Goal: Task Accomplishment & Management: Manage account settings

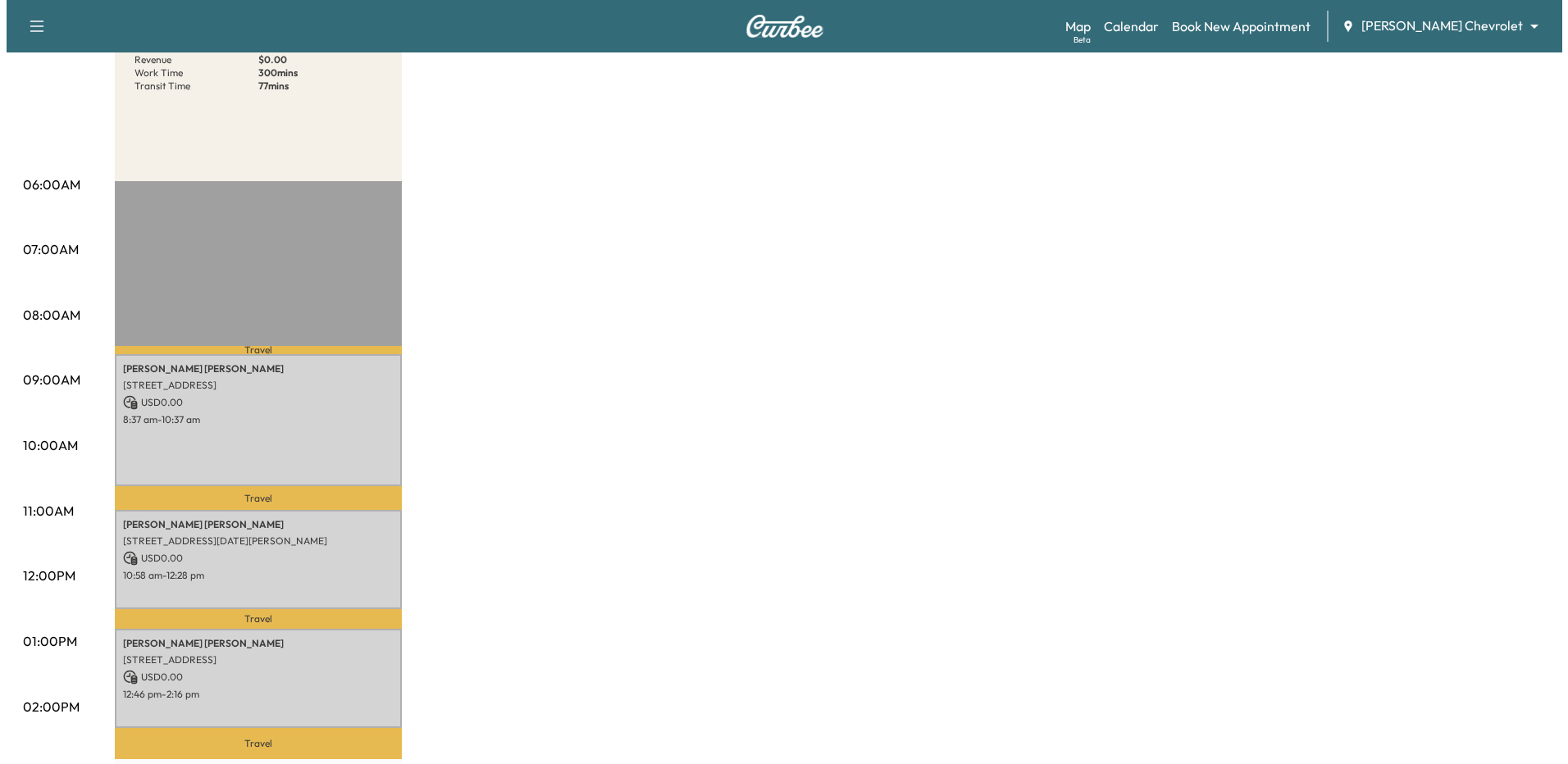
scroll to position [246, 0]
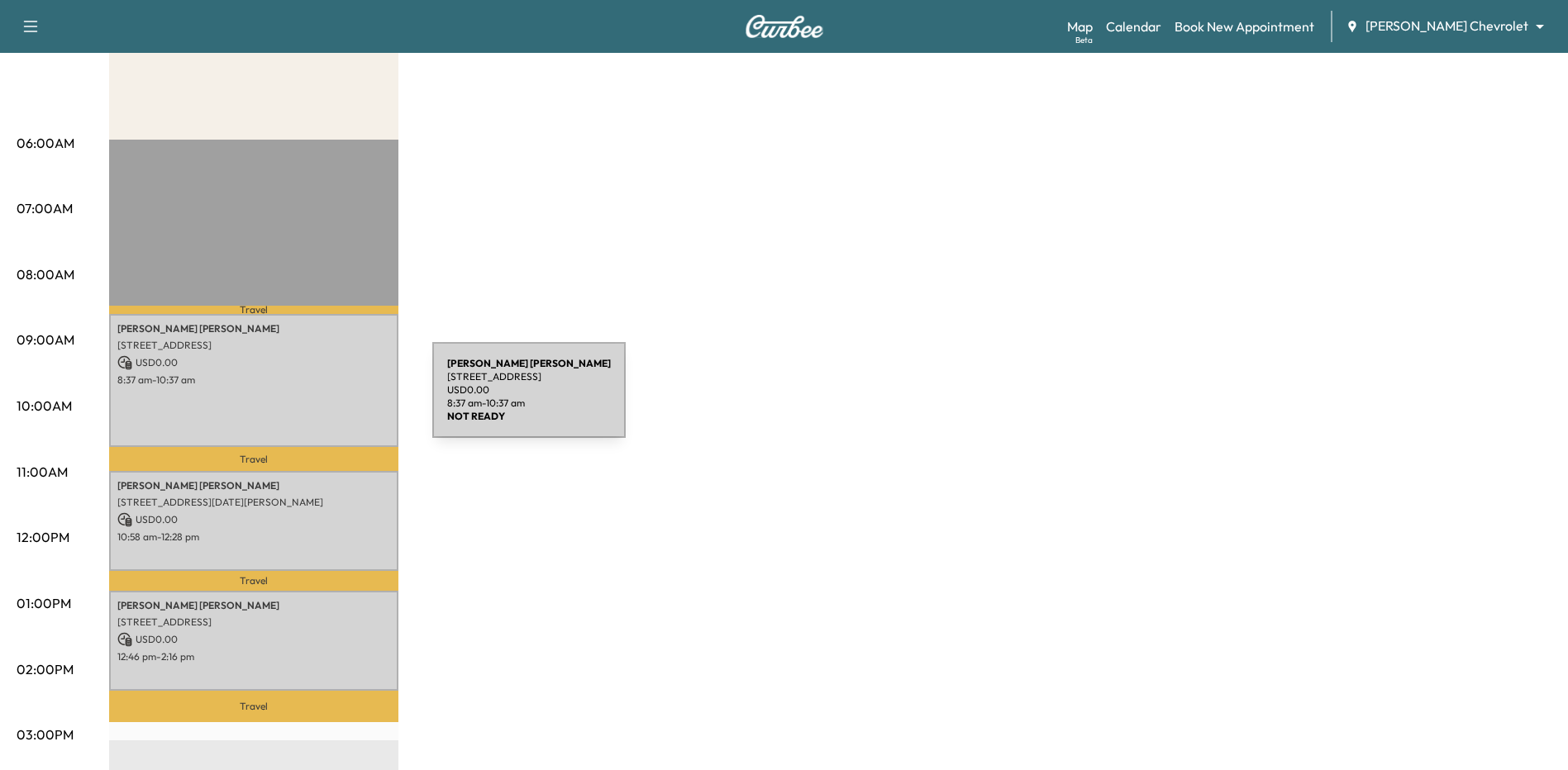
click at [308, 400] on div "[PERSON_NAME] [STREET_ADDRESS] USD 0.00 8:37 am - 10:37 am" at bounding box center [253, 381] width 289 height 134
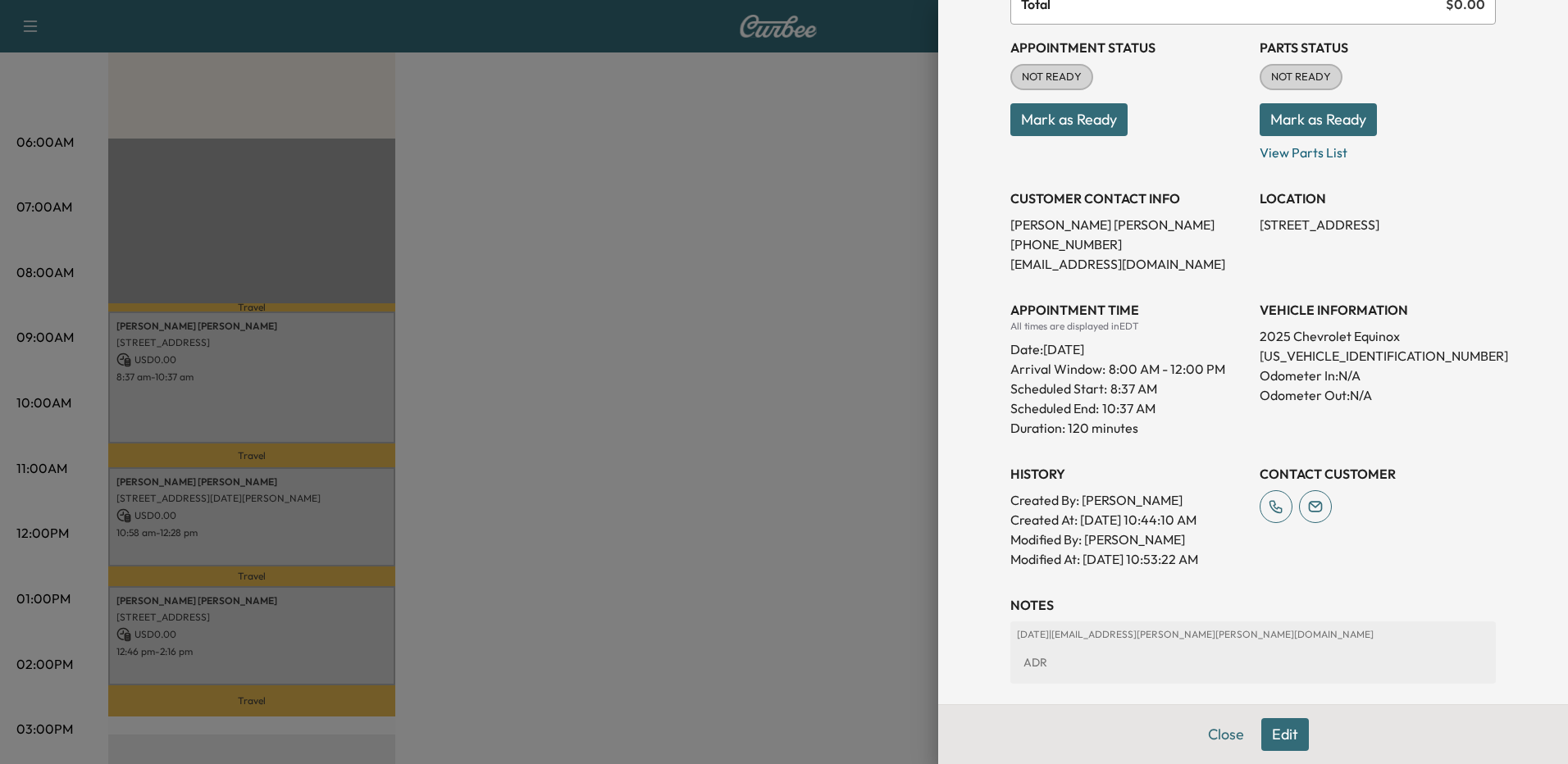
scroll to position [318, 0]
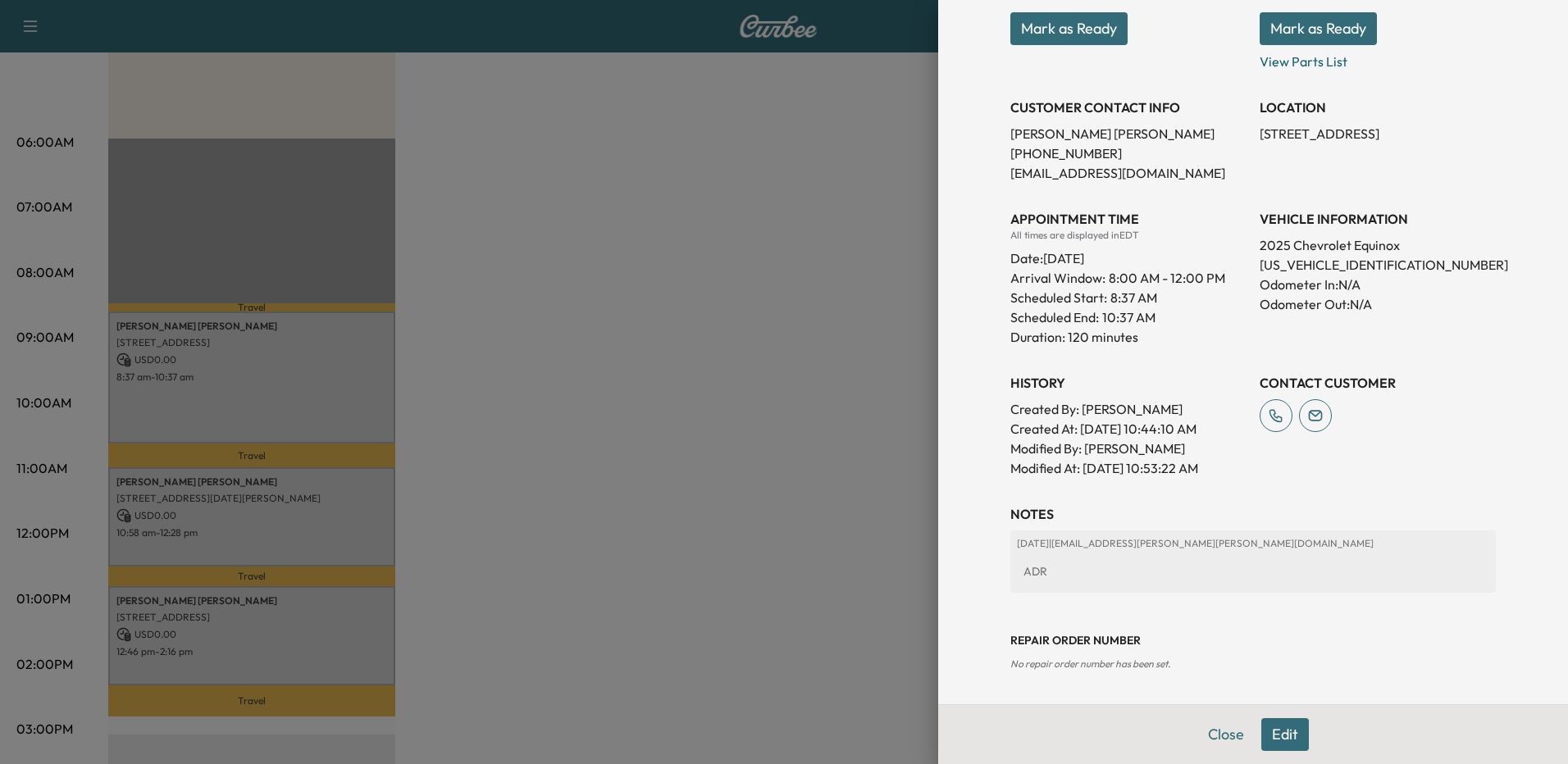
click at [1221, 560] on div "ADR" at bounding box center [1253, 571] width 472 height 29
click at [1270, 723] on button "Edit" at bounding box center [1285, 735] width 47 height 33
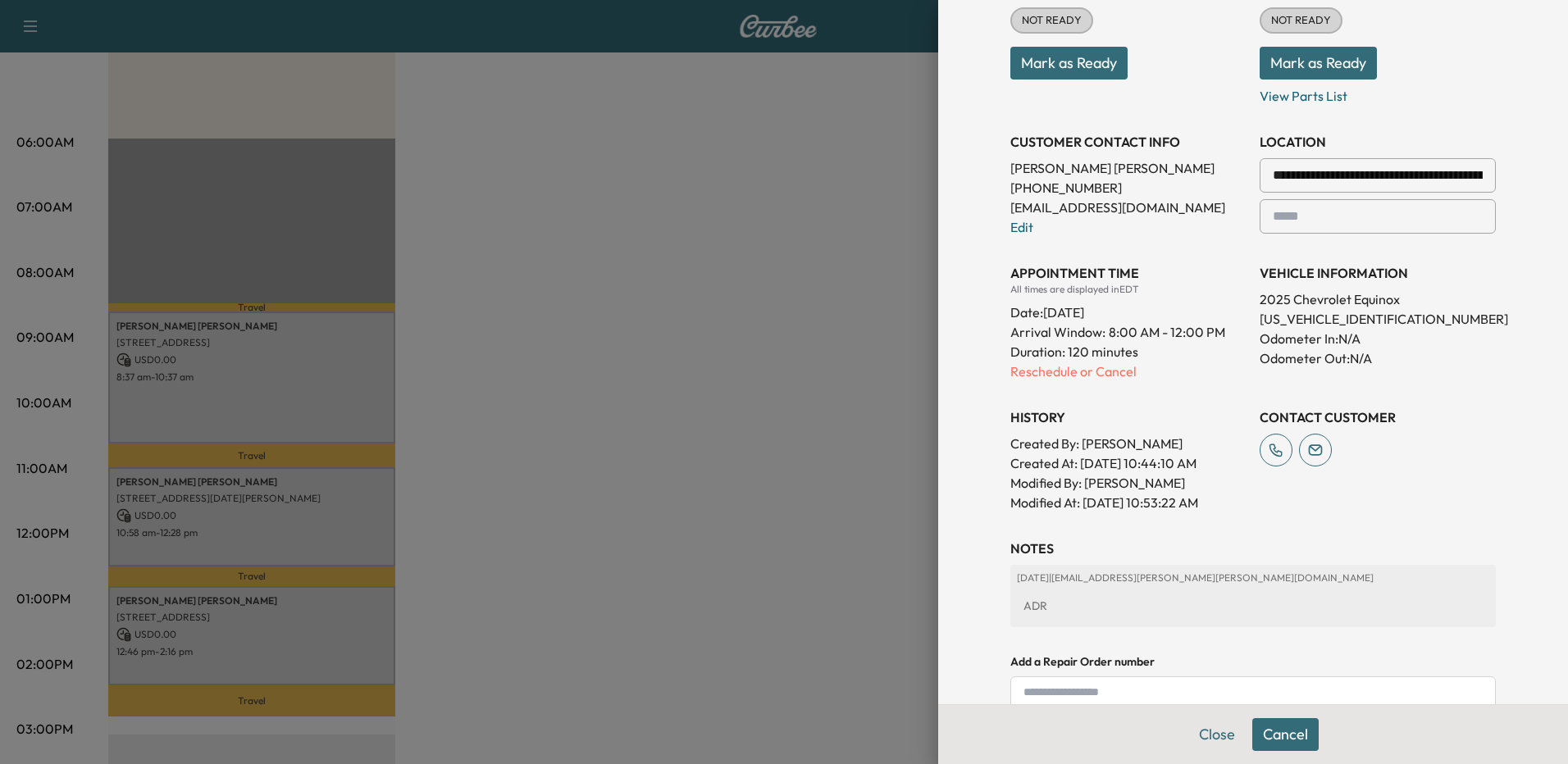
scroll to position [353, 0]
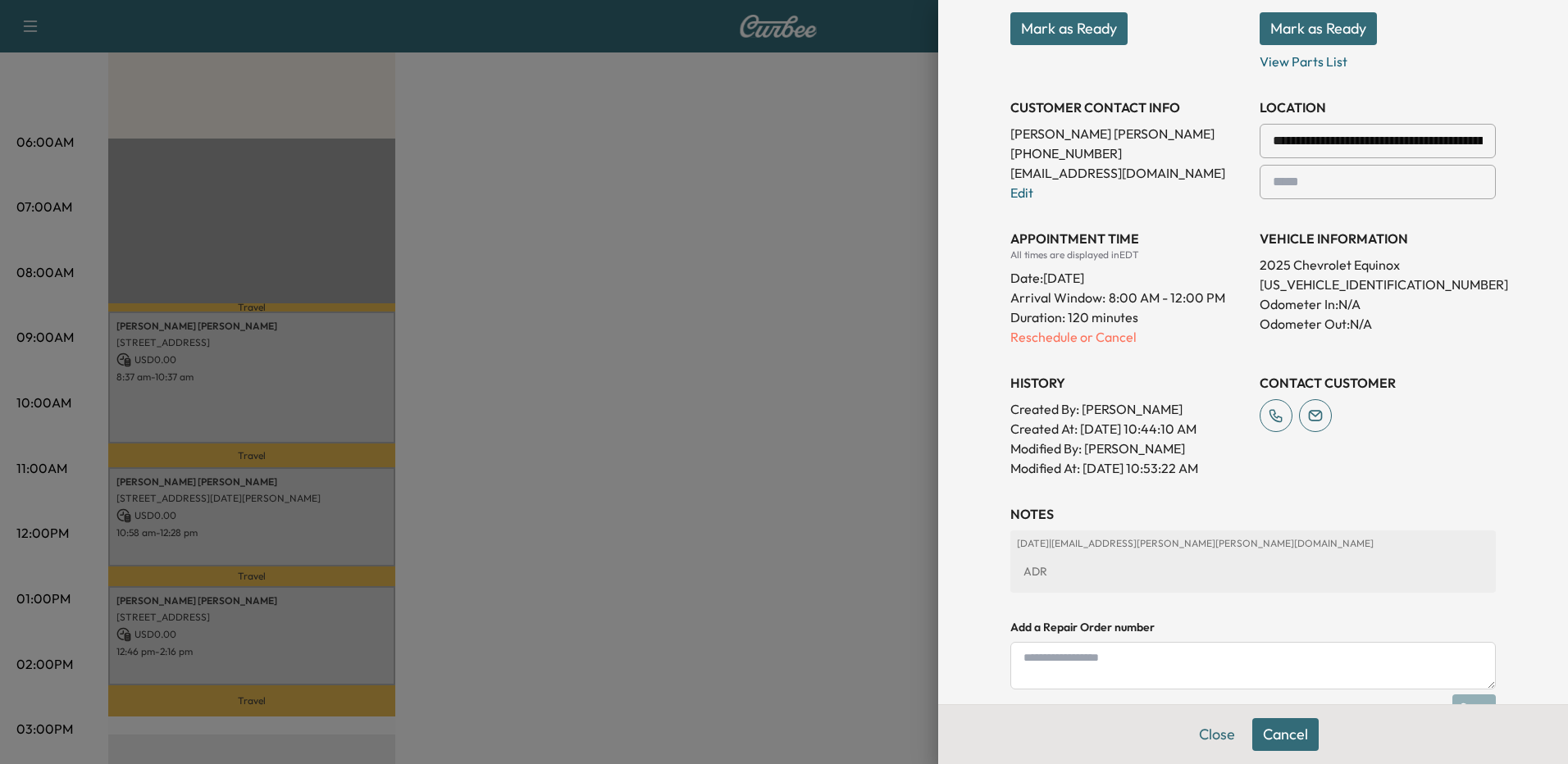
click at [1227, 564] on div "ADR" at bounding box center [1253, 571] width 472 height 29
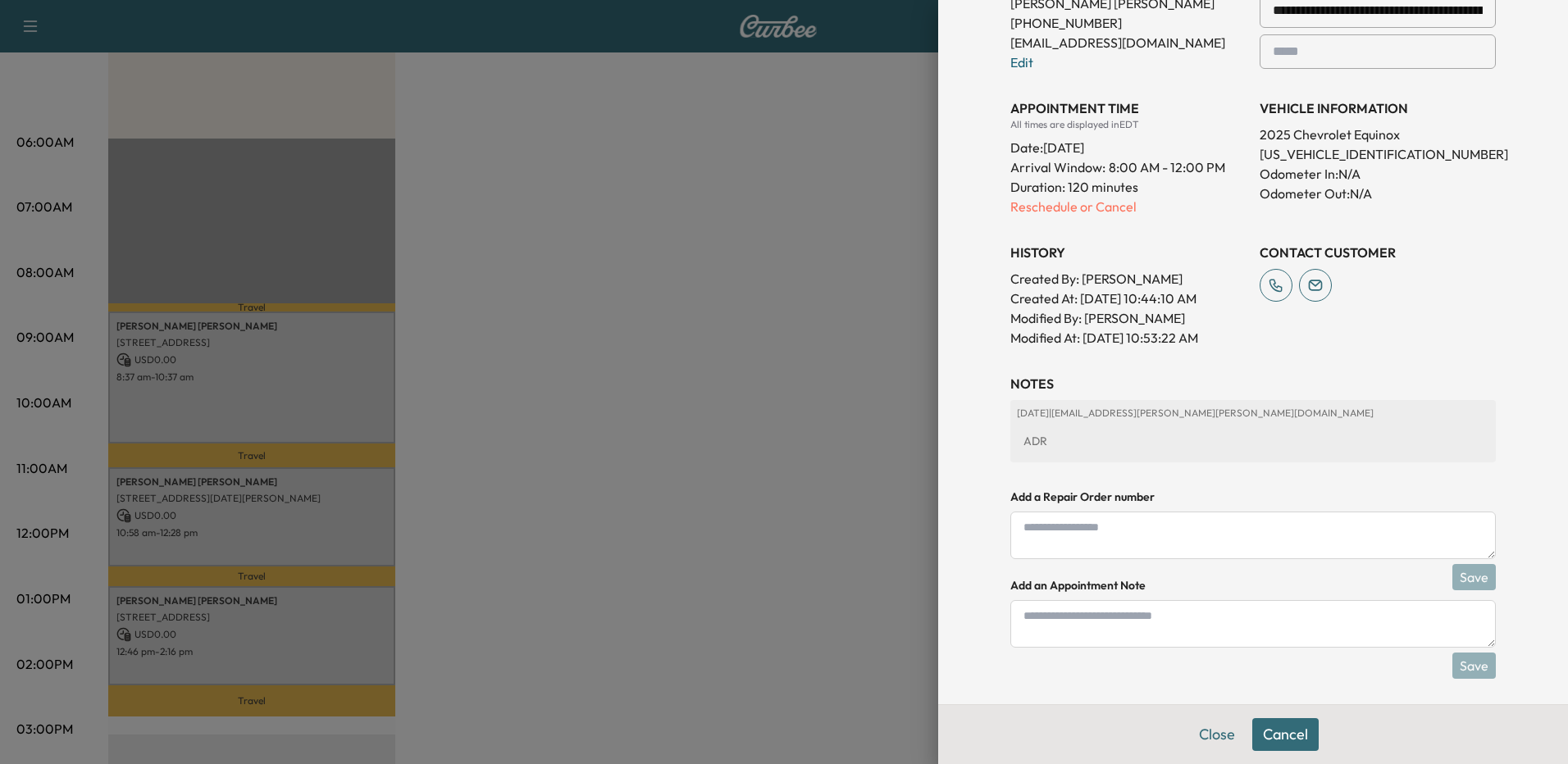
scroll to position [490, 0]
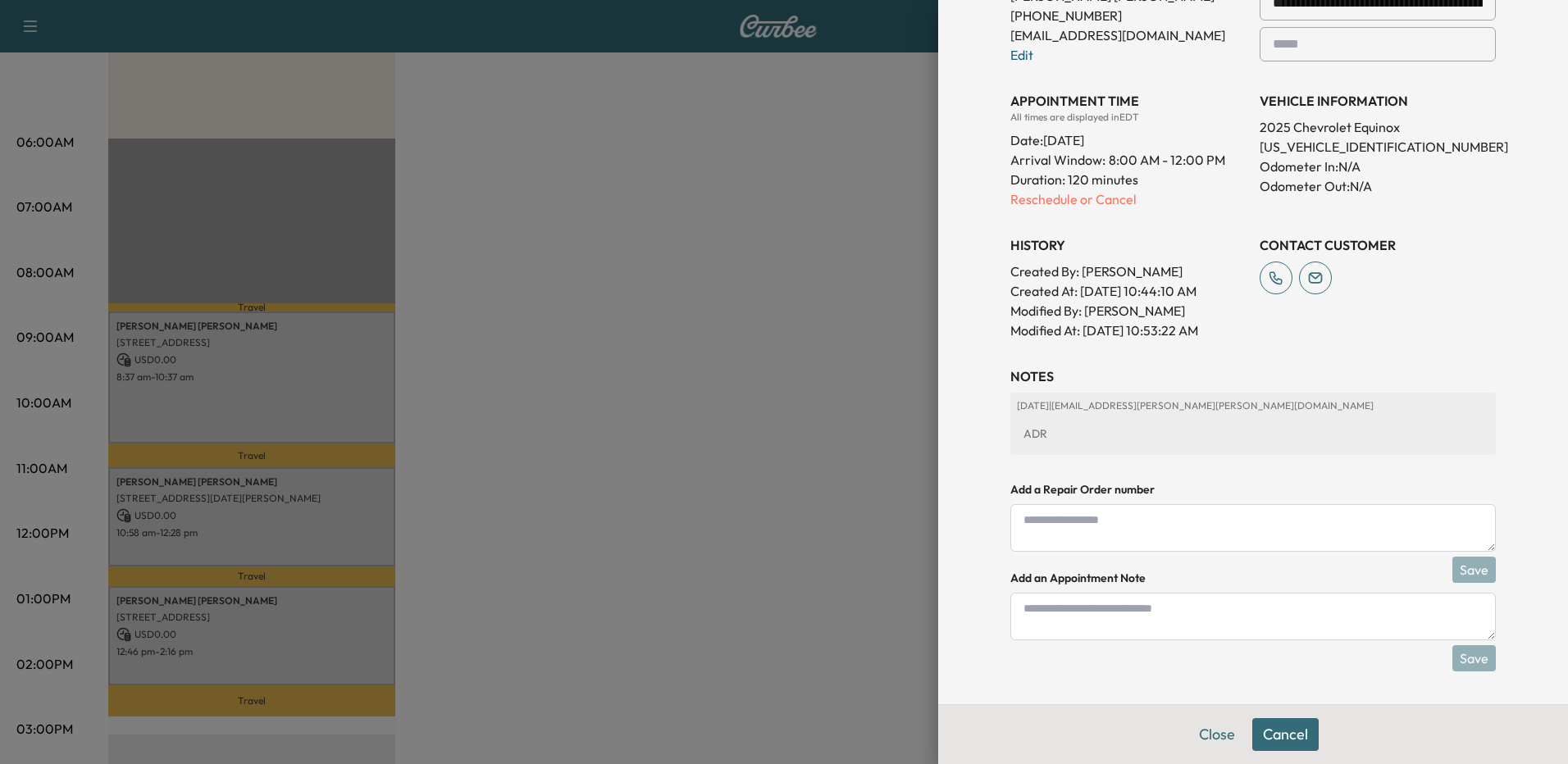
click at [1063, 403] on p "[DATE] | [PERSON_NAME][EMAIL_ADDRESS][PERSON_NAME][DOMAIN_NAME]" at bounding box center [1253, 406] width 472 height 13
click at [1010, 202] on p "Reschedule or Cancel" at bounding box center [1129, 199] width 237 height 20
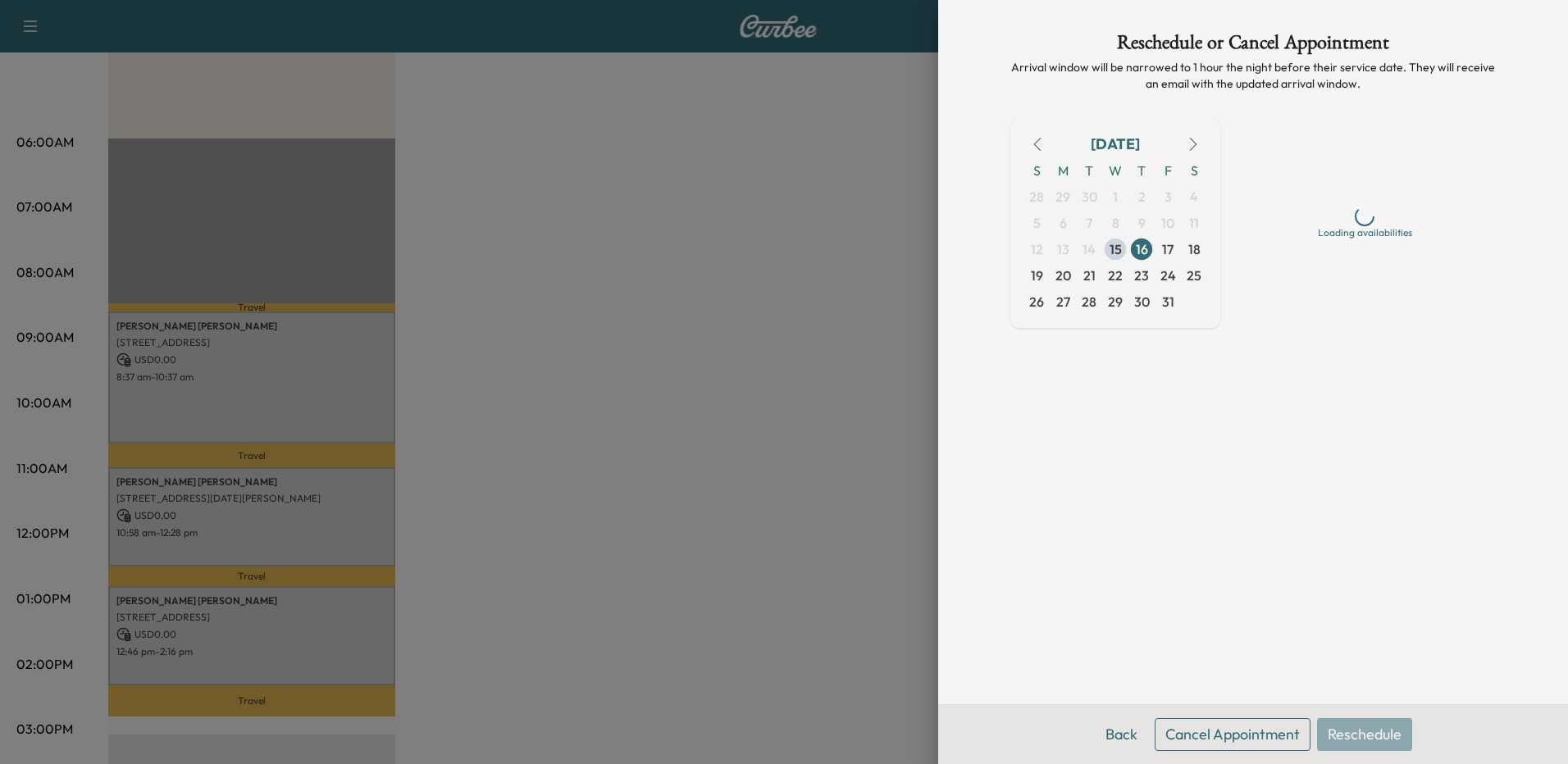
scroll to position [0, 0]
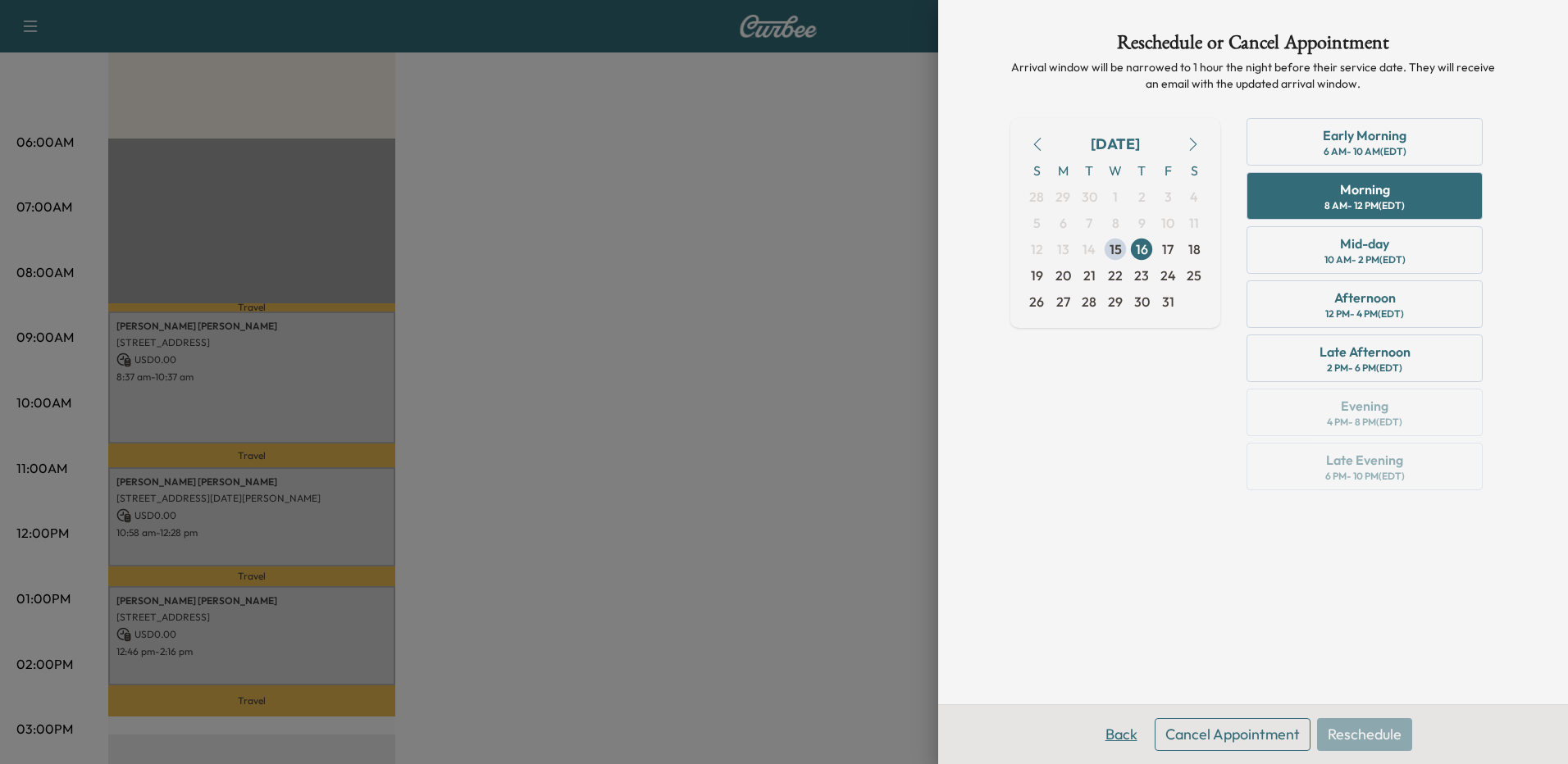
click at [1113, 734] on button "Back" at bounding box center [1122, 735] width 53 height 33
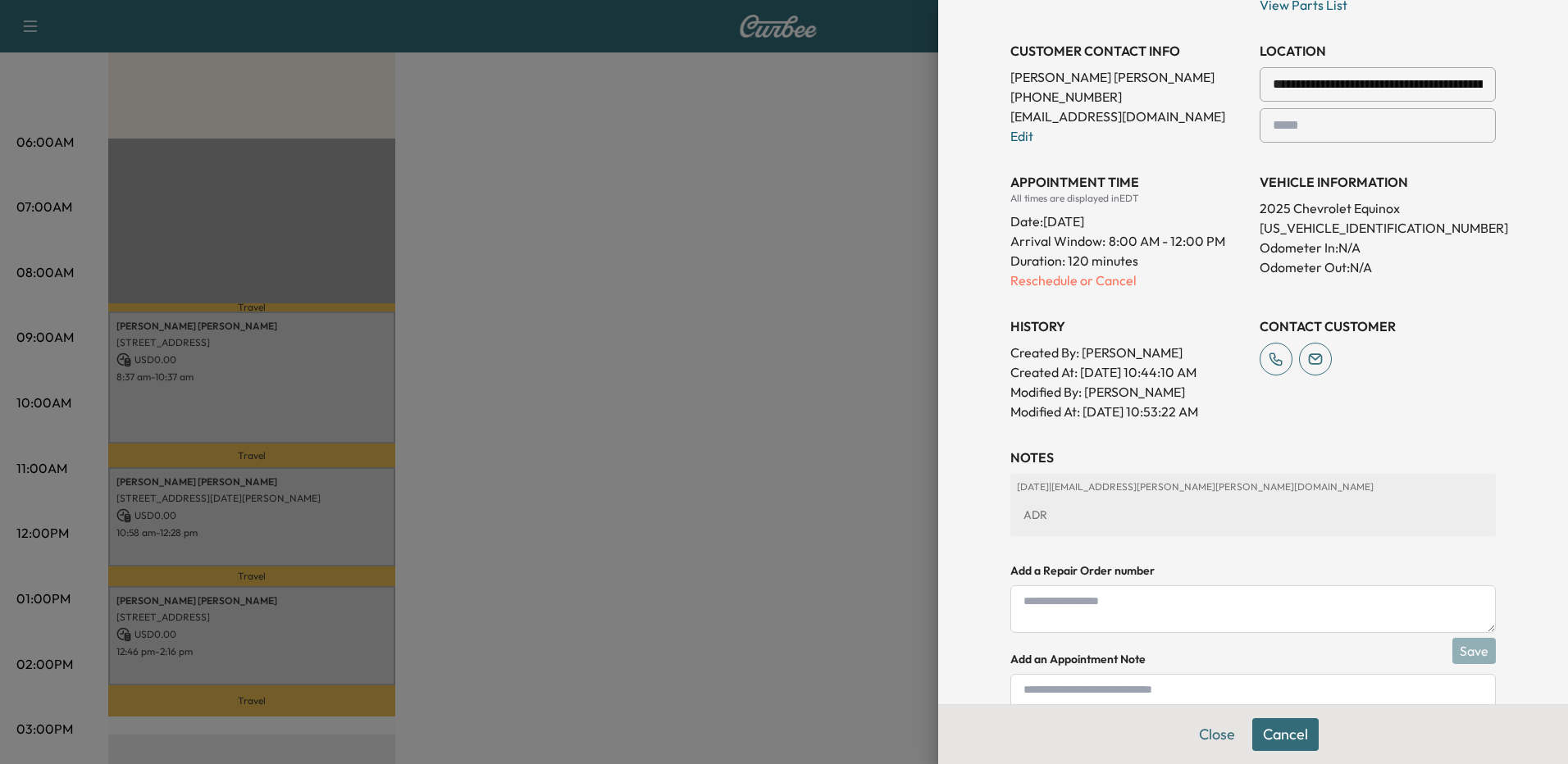
scroll to position [410, 0]
click at [1094, 505] on div "ADR" at bounding box center [1253, 514] width 472 height 29
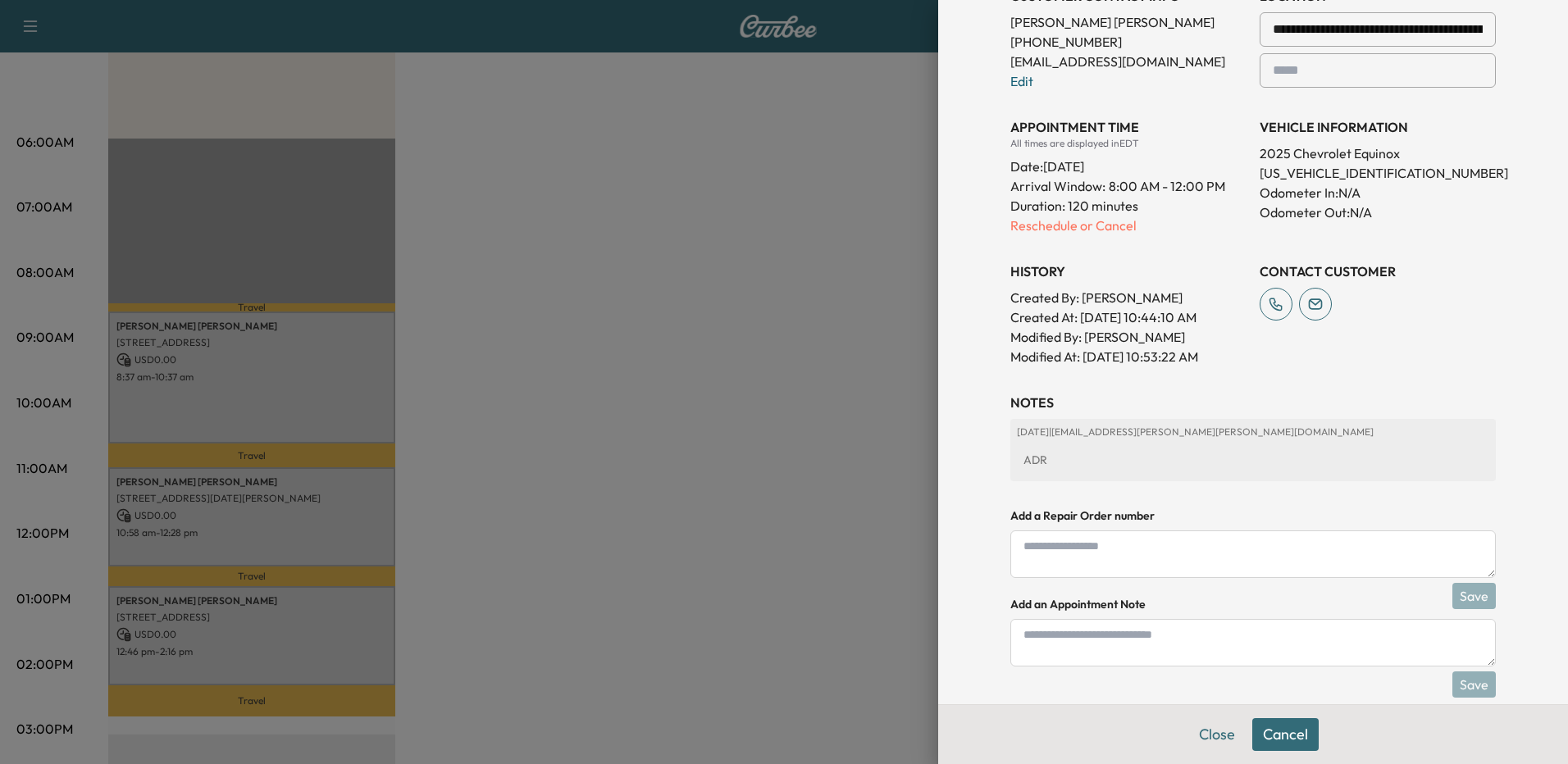
scroll to position [490, 0]
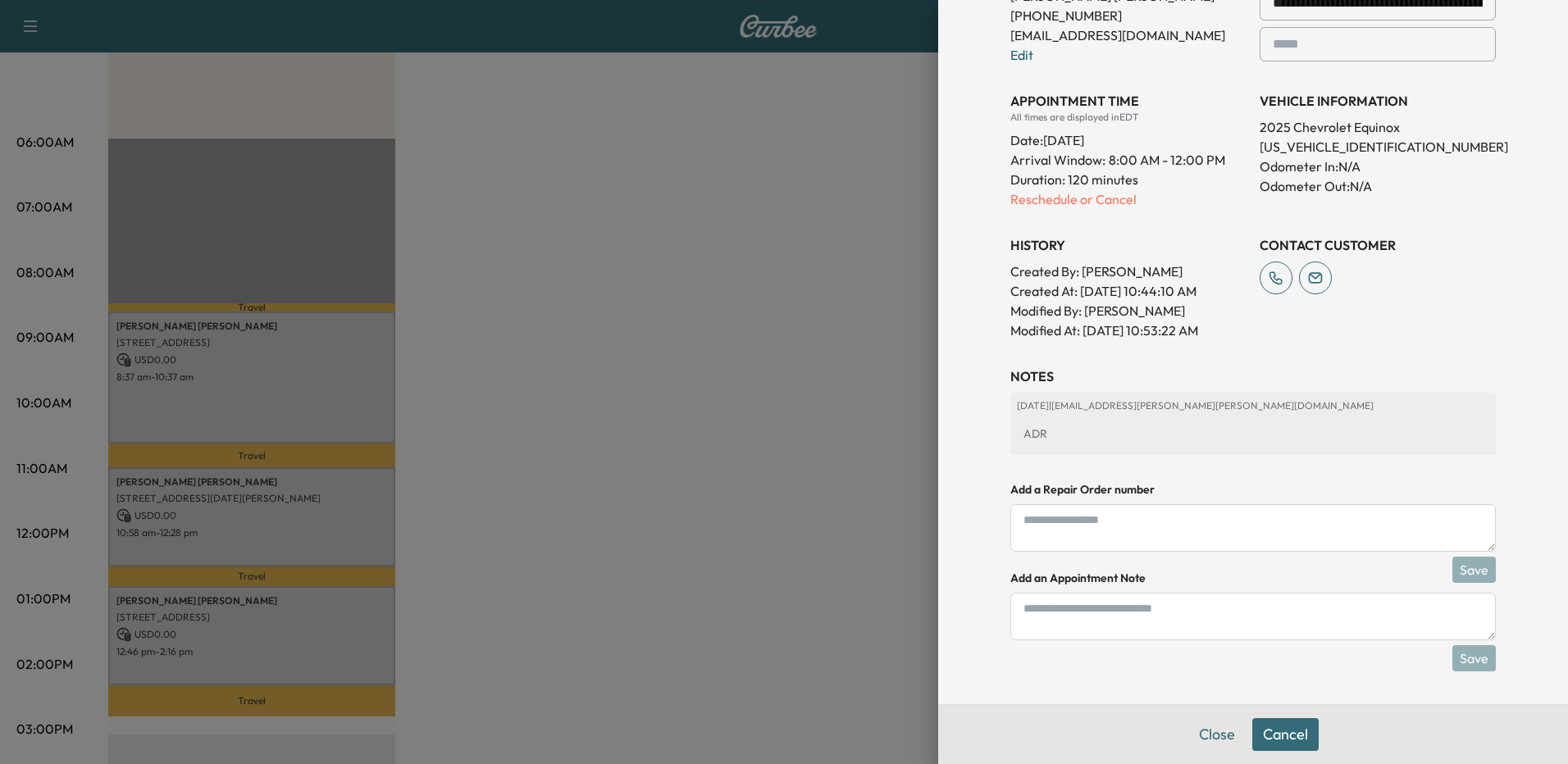
click at [1162, 611] on textarea at bounding box center [1253, 616] width 486 height 47
type textarea "**********"
click at [1469, 666] on button "Save" at bounding box center [1474, 659] width 44 height 27
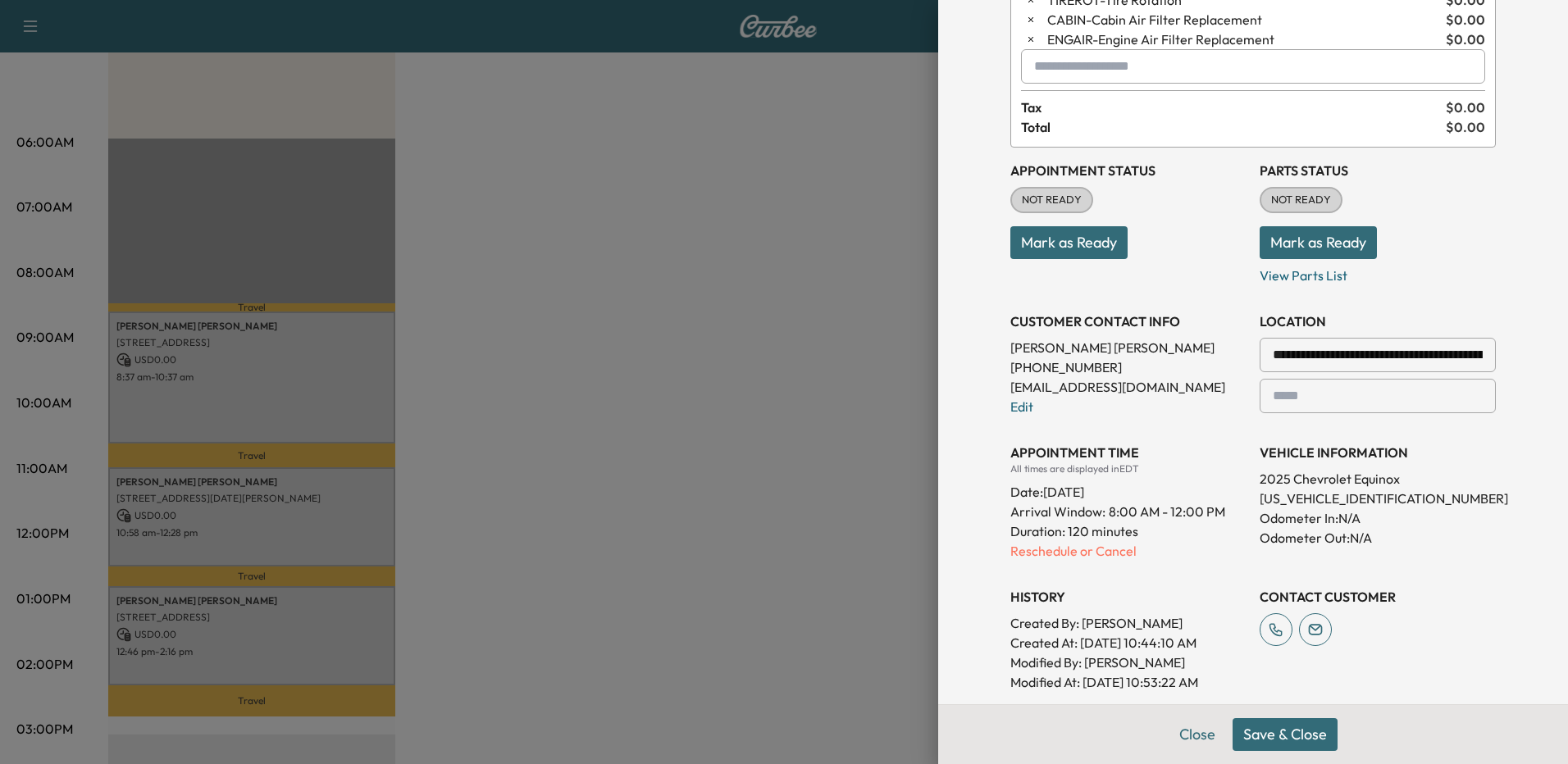
scroll to position [0, 0]
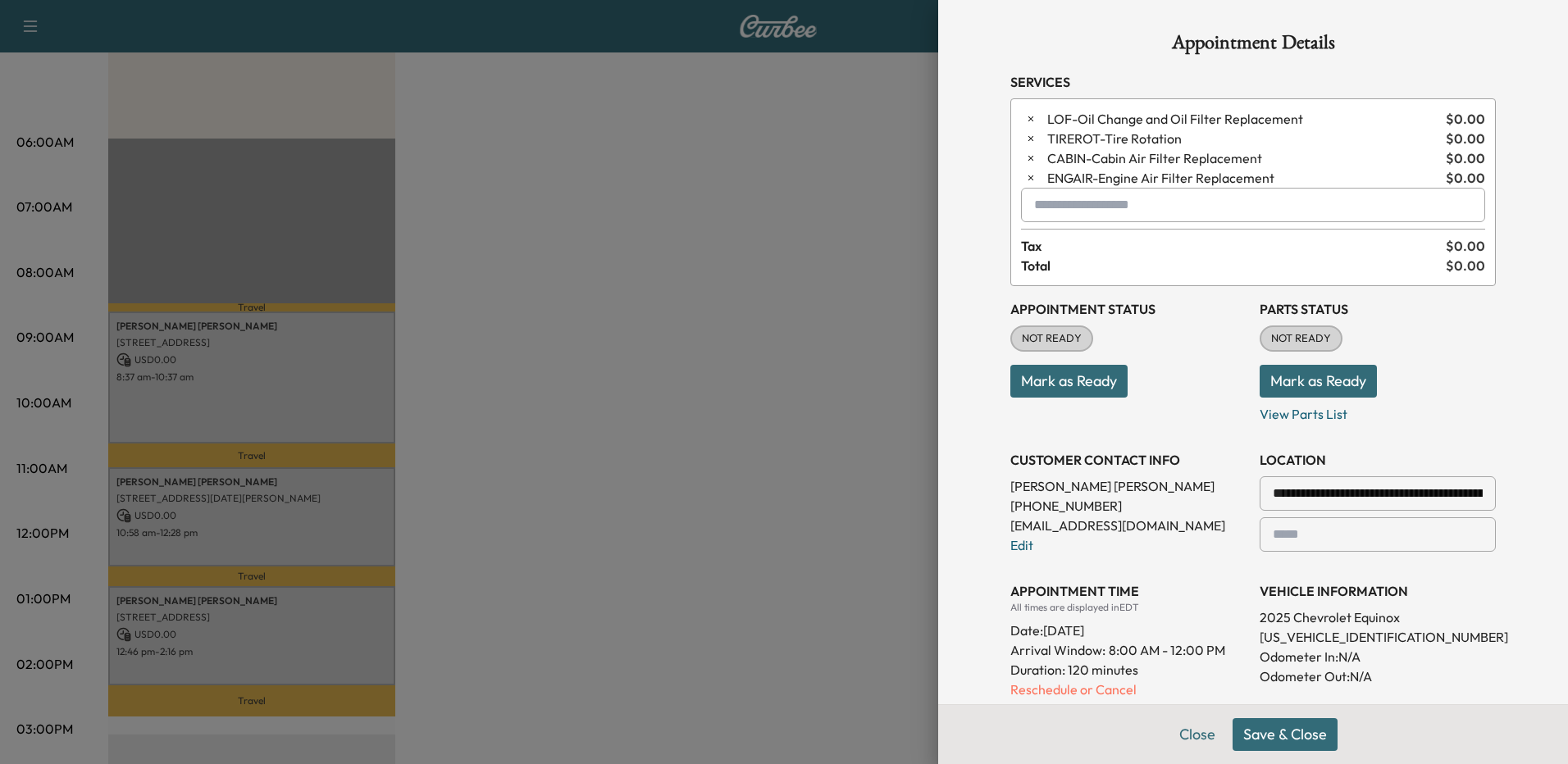
click at [522, 411] on div at bounding box center [784, 382] width 1568 height 764
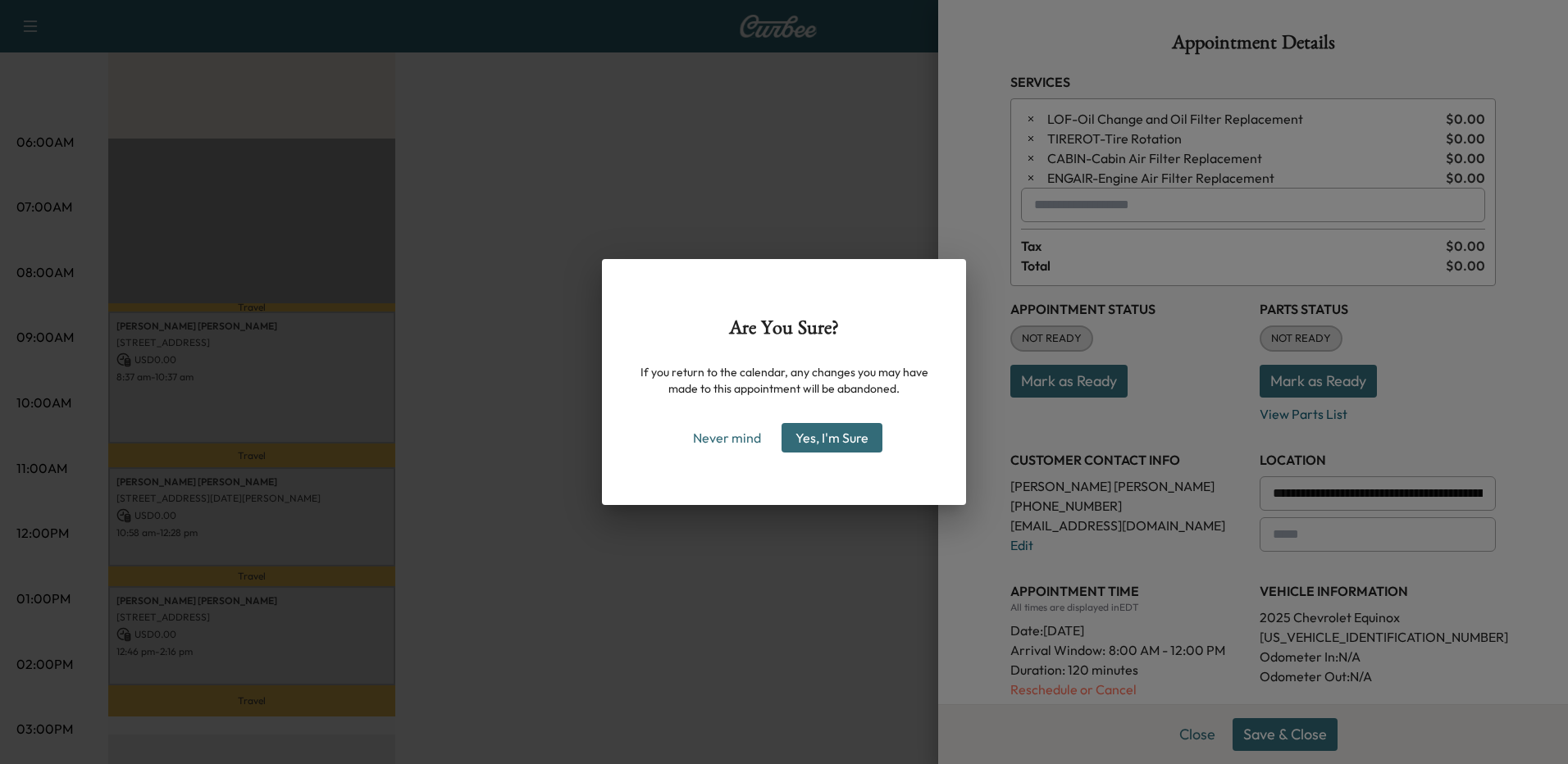
click at [979, 568] on div "Are You Sure? If you return to the calendar, any changes you may have made to t…" at bounding box center [784, 382] width 1568 height 764
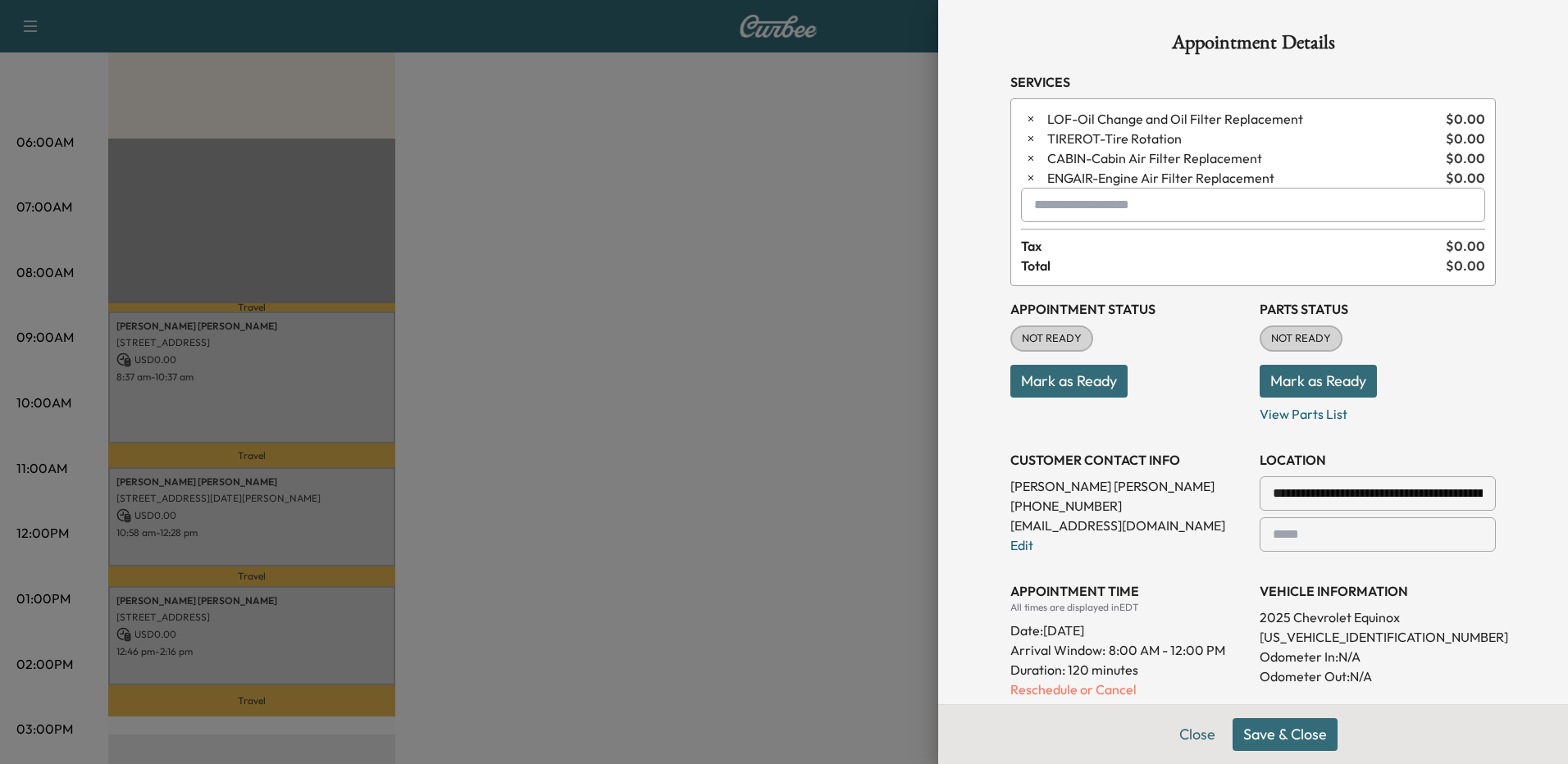
click at [1292, 734] on button "Save & Close" at bounding box center [1285, 735] width 105 height 33
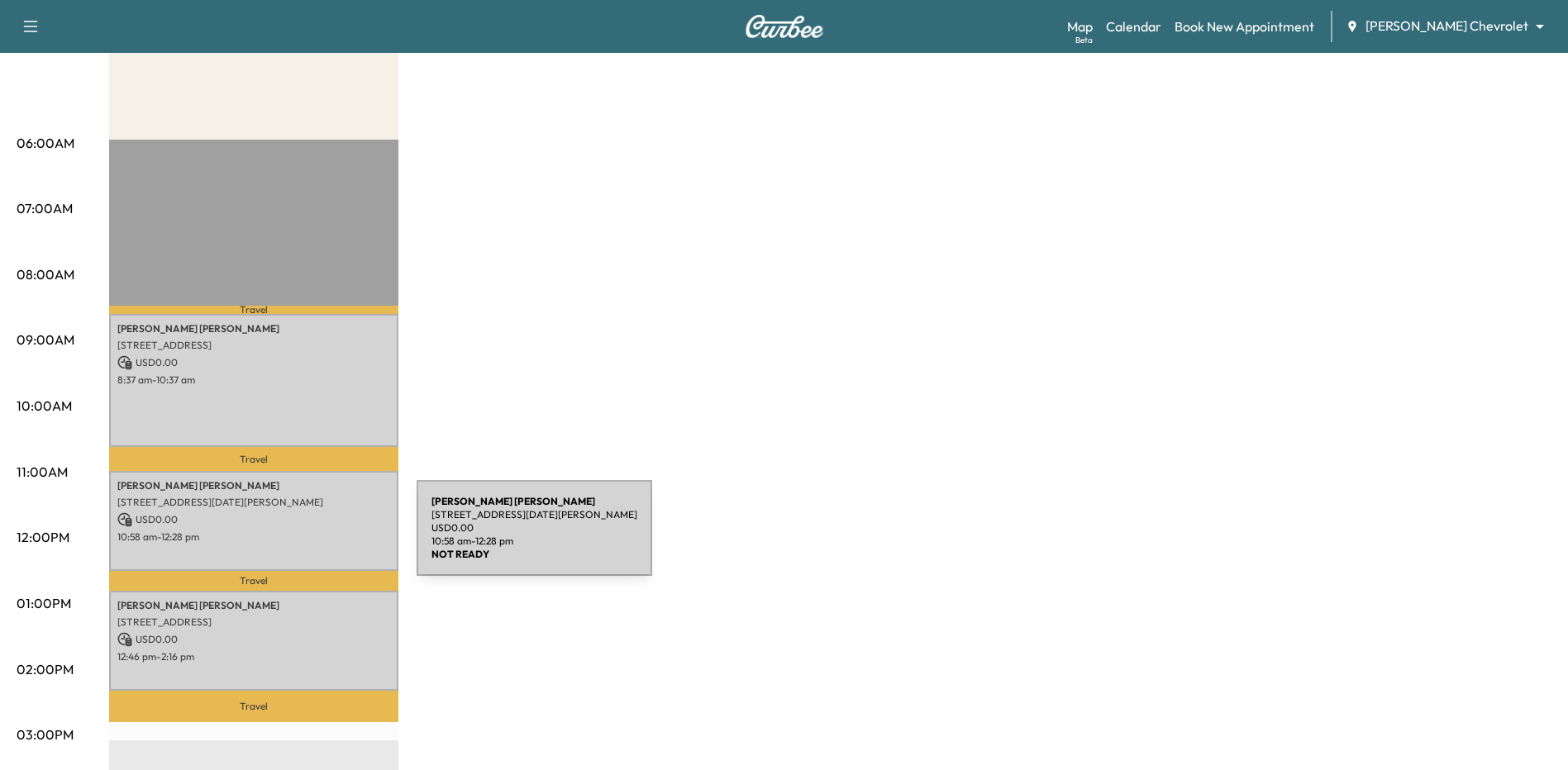
click at [293, 538] on p "10:58 am - 12:28 pm" at bounding box center [254, 537] width 273 height 13
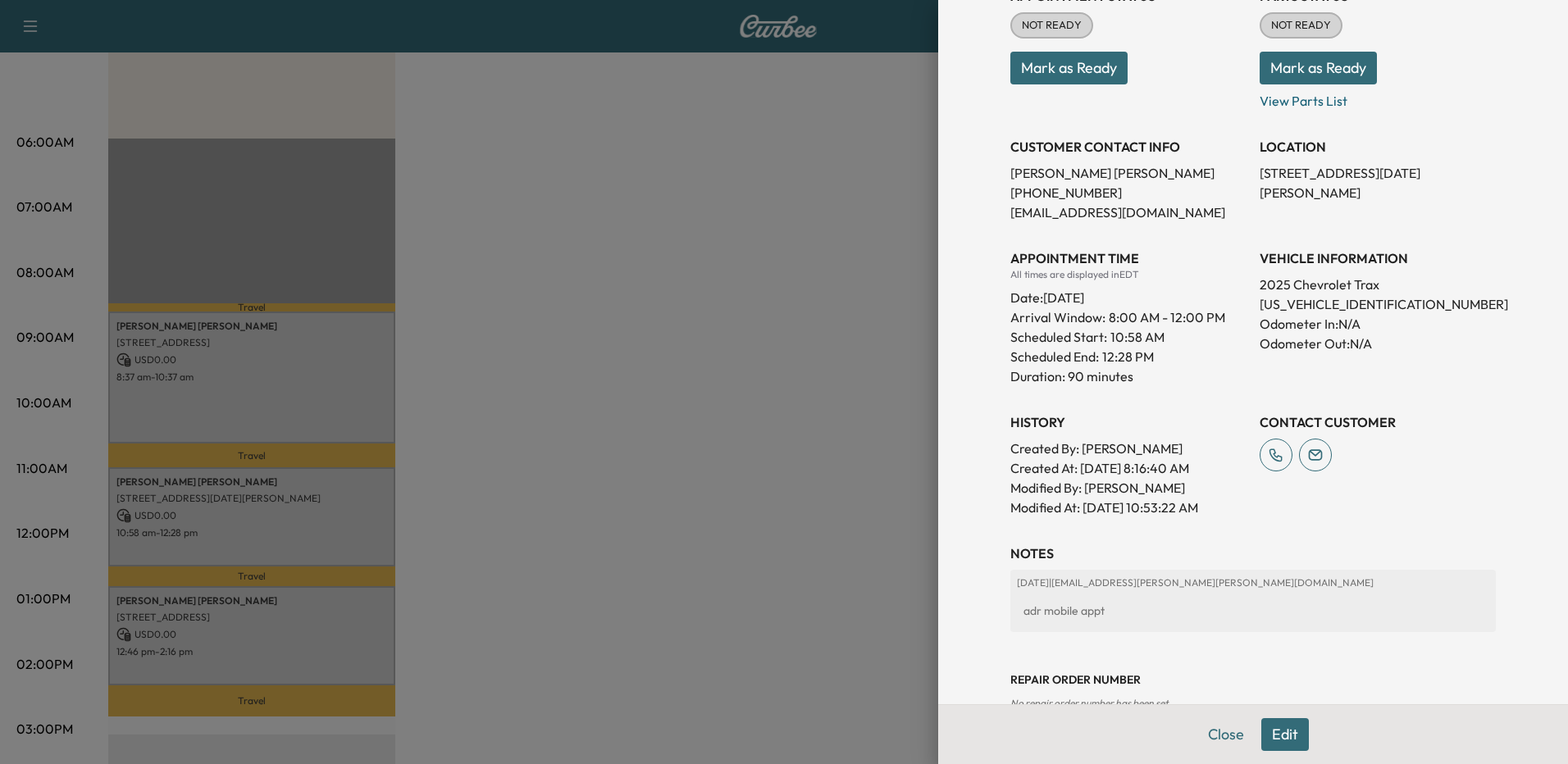
scroll to position [279, 0]
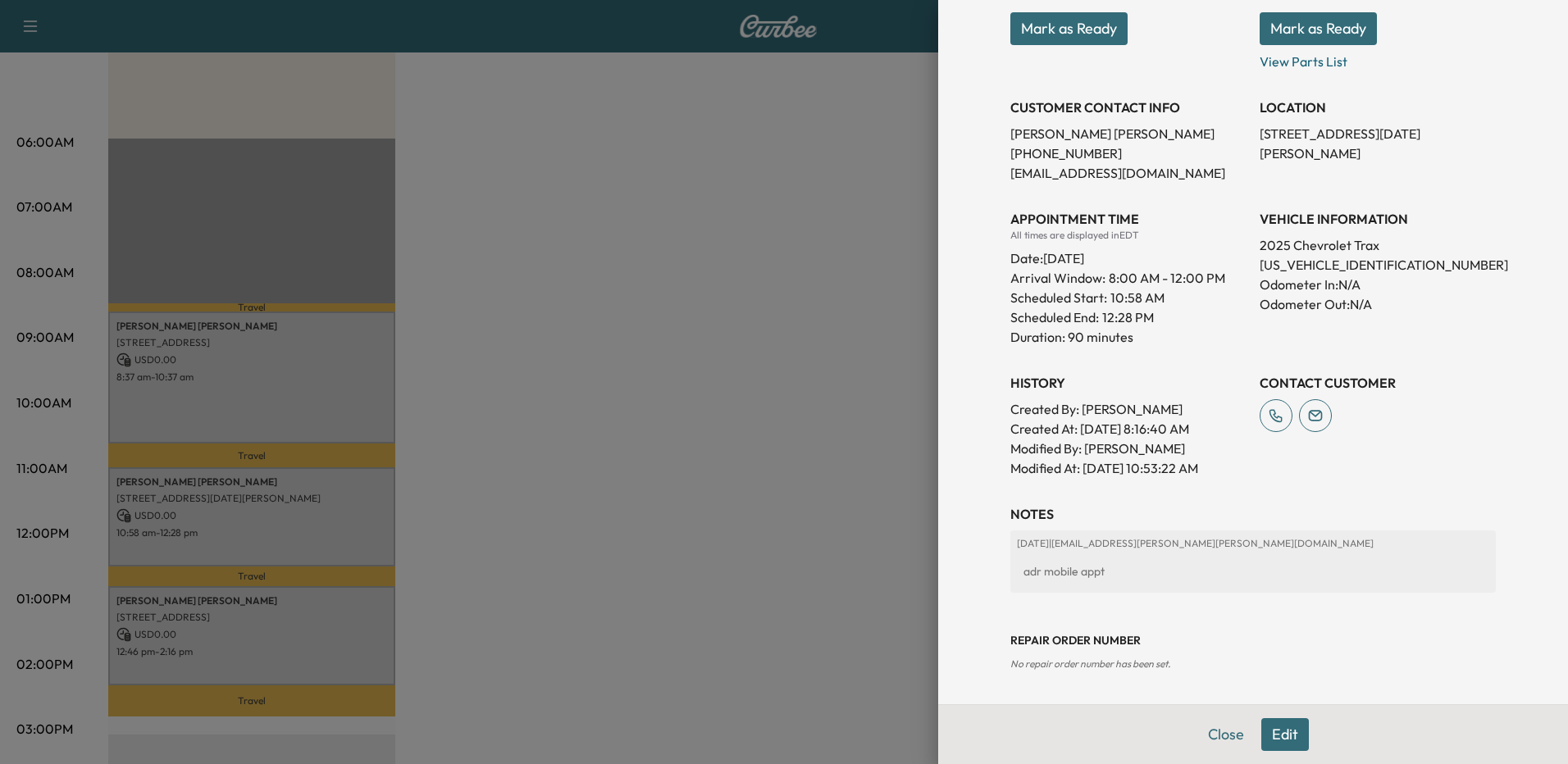
click at [1273, 732] on button "Edit" at bounding box center [1285, 735] width 47 height 33
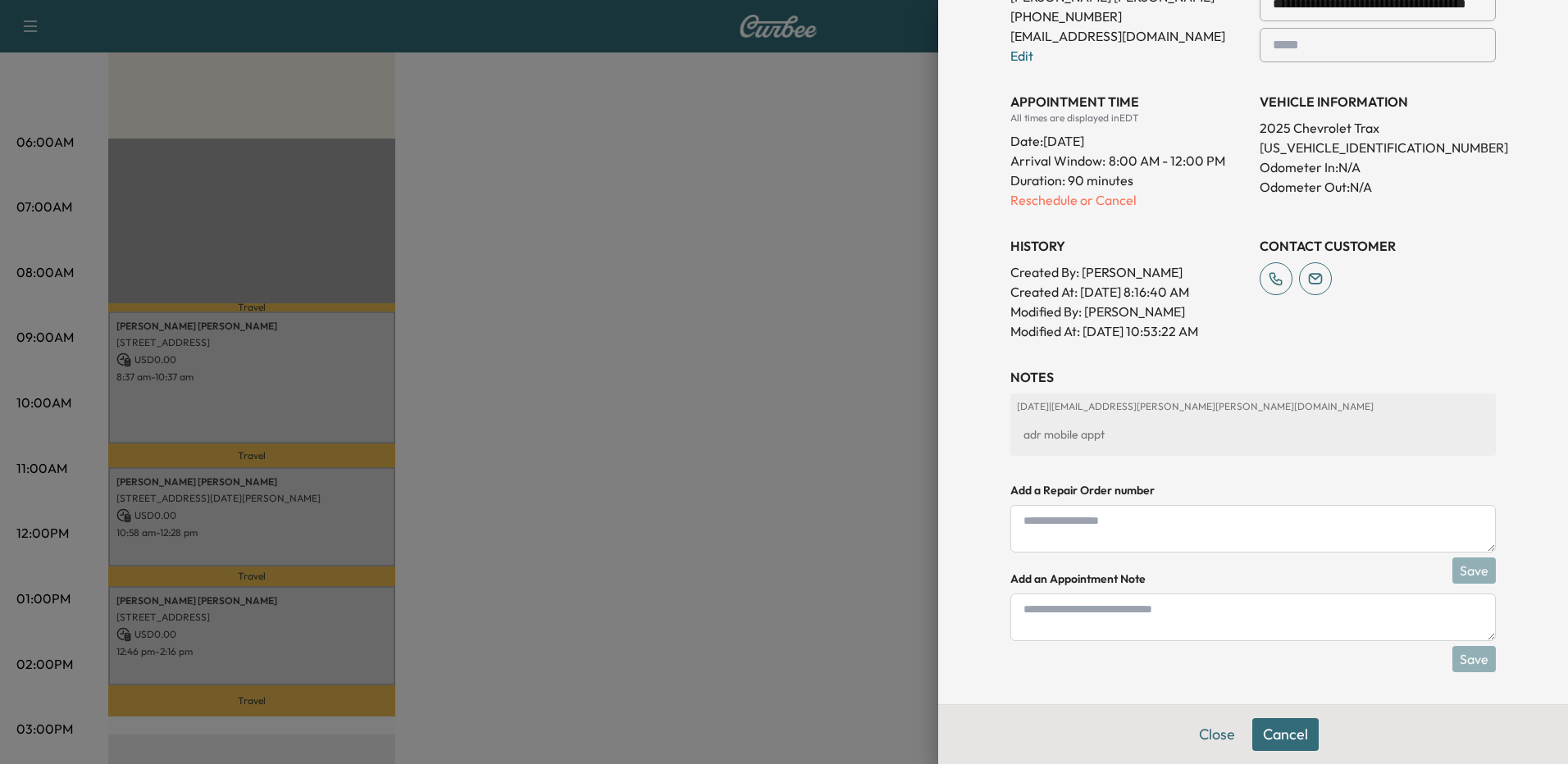
scroll to position [451, 0]
click at [1237, 600] on textarea "To enrich screen reader interactions, please activate Accessibility in Grammarl…" at bounding box center [1253, 616] width 486 height 47
type textarea "**********"
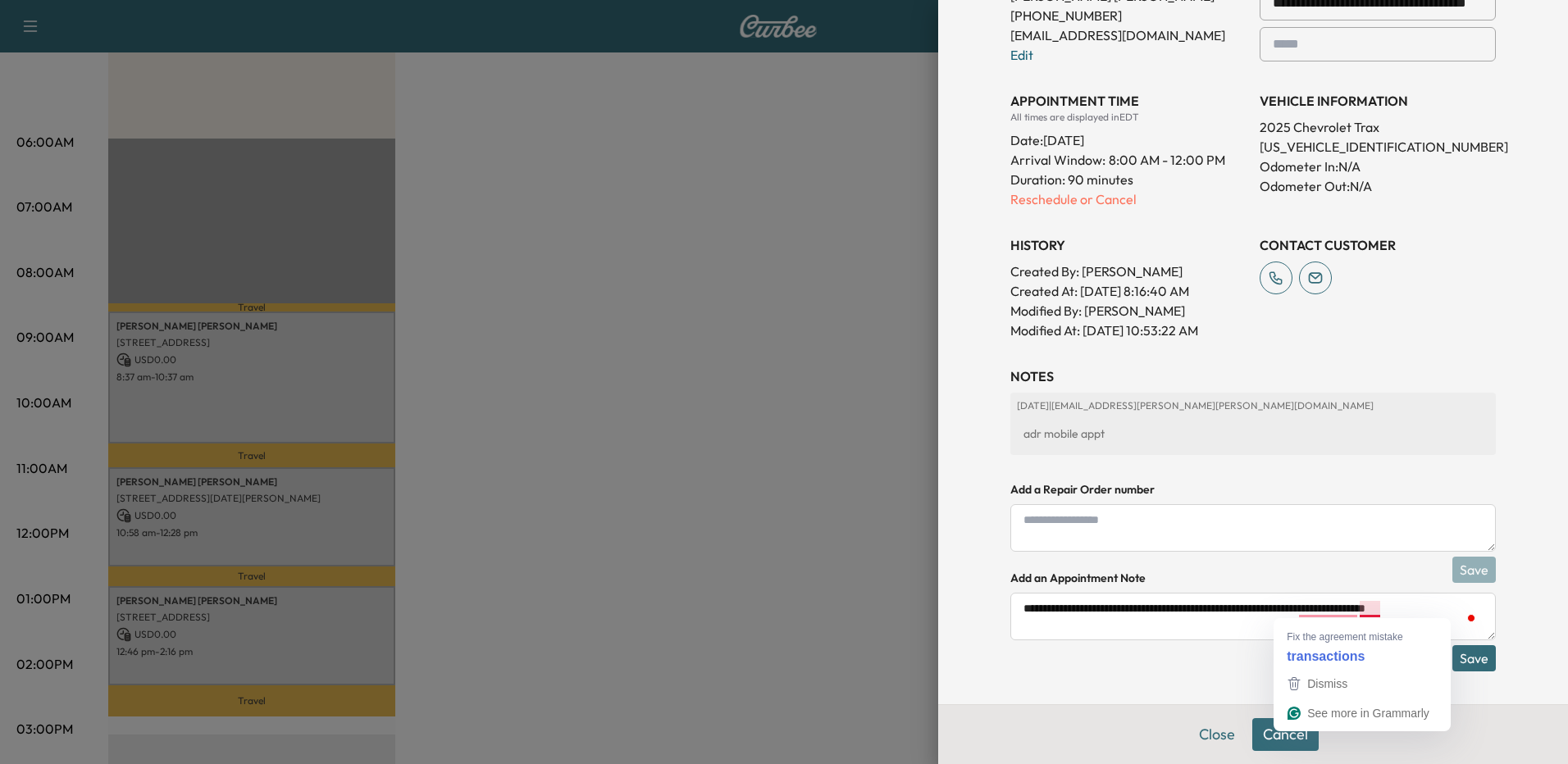
click at [1365, 610] on textarea "**********" at bounding box center [1253, 616] width 486 height 47
click at [1310, 628] on textarea "**********" at bounding box center [1253, 616] width 486 height 47
click at [1452, 651] on button "Save" at bounding box center [1474, 659] width 44 height 27
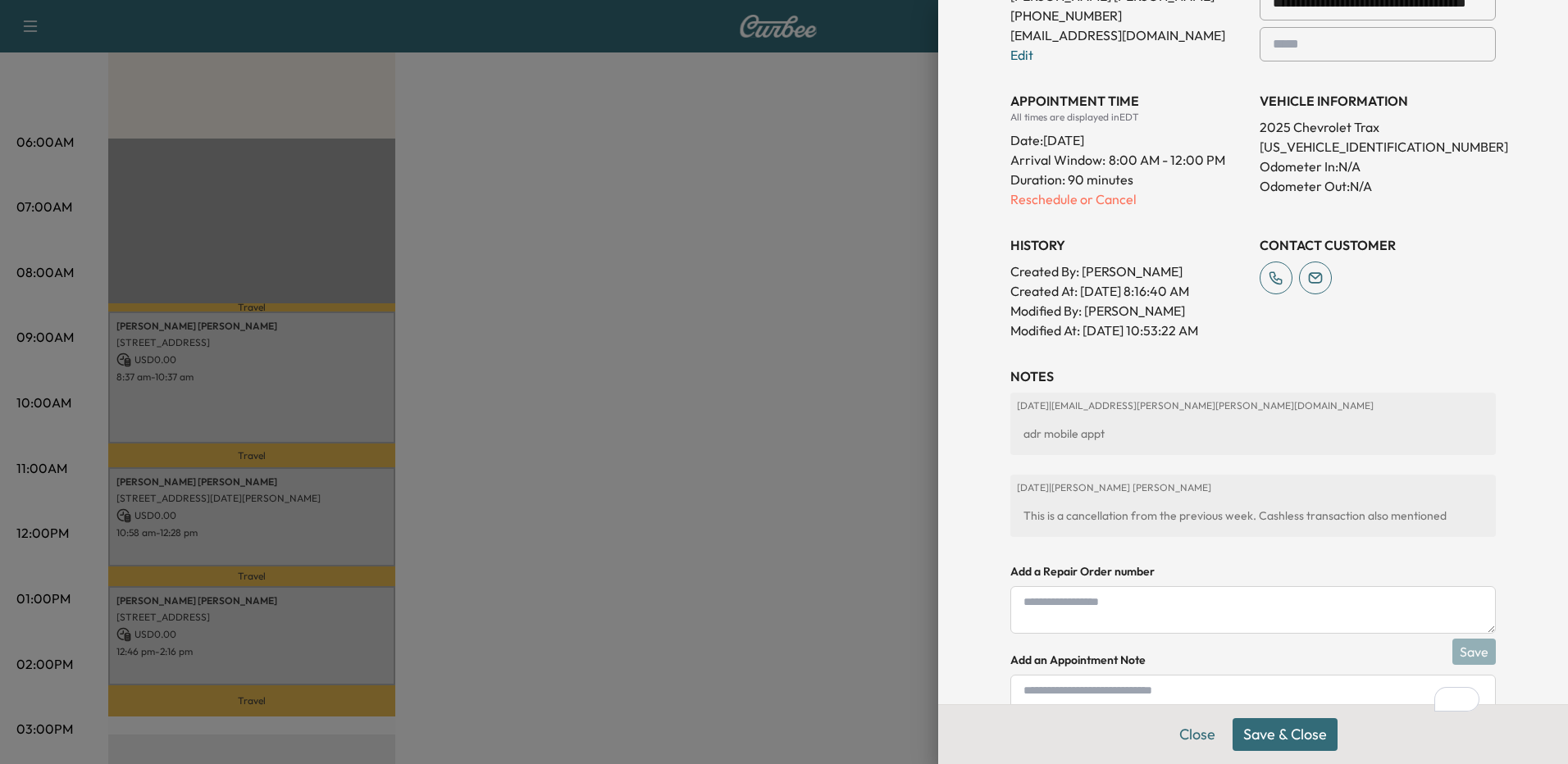
click at [1298, 731] on button "Save & Close" at bounding box center [1285, 735] width 105 height 33
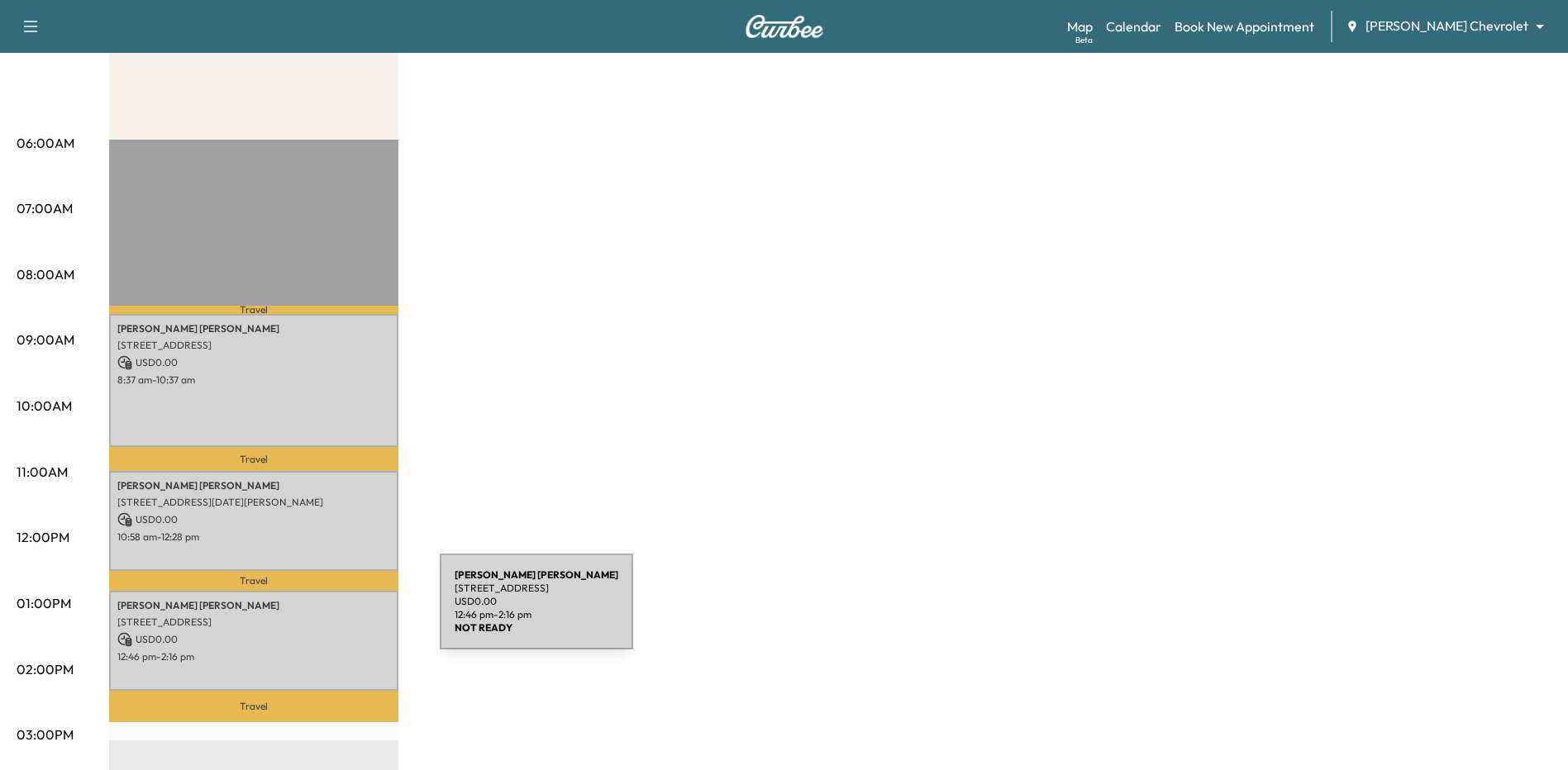
click at [316, 615] on p "[STREET_ADDRESS]" at bounding box center [254, 622] width 273 height 13
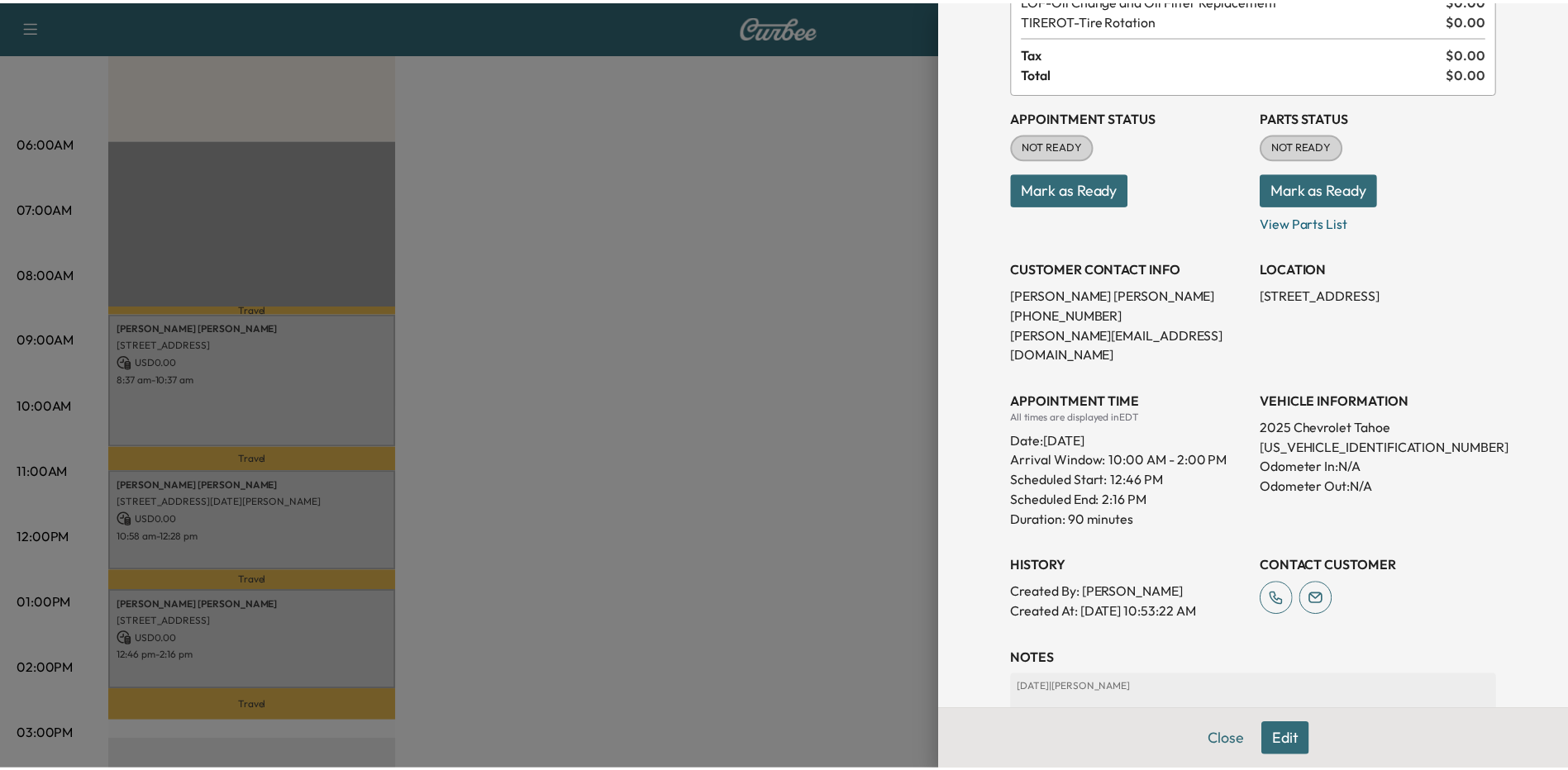
scroll to position [0, 0]
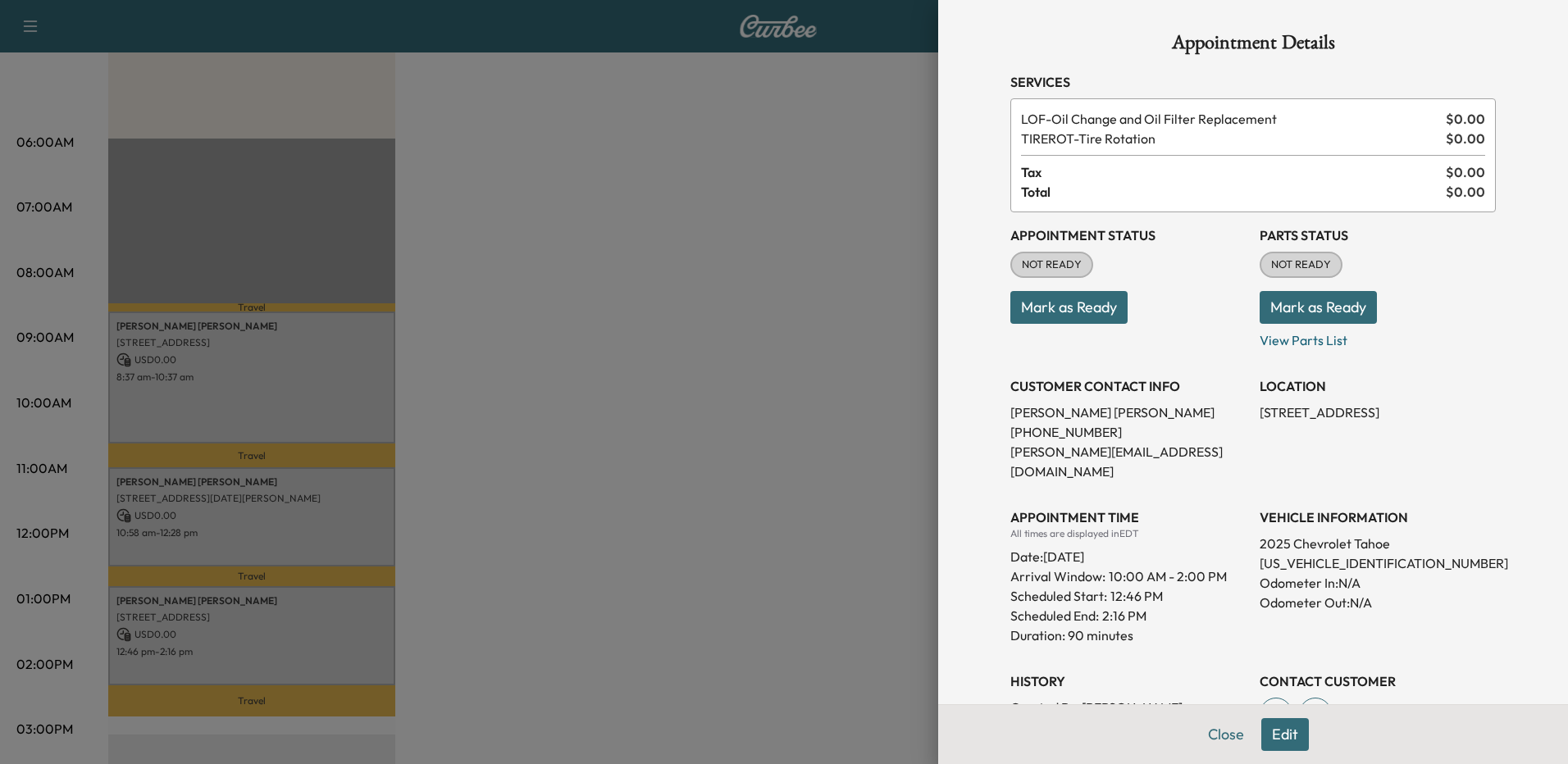
click at [556, 441] on div at bounding box center [784, 382] width 1568 height 764
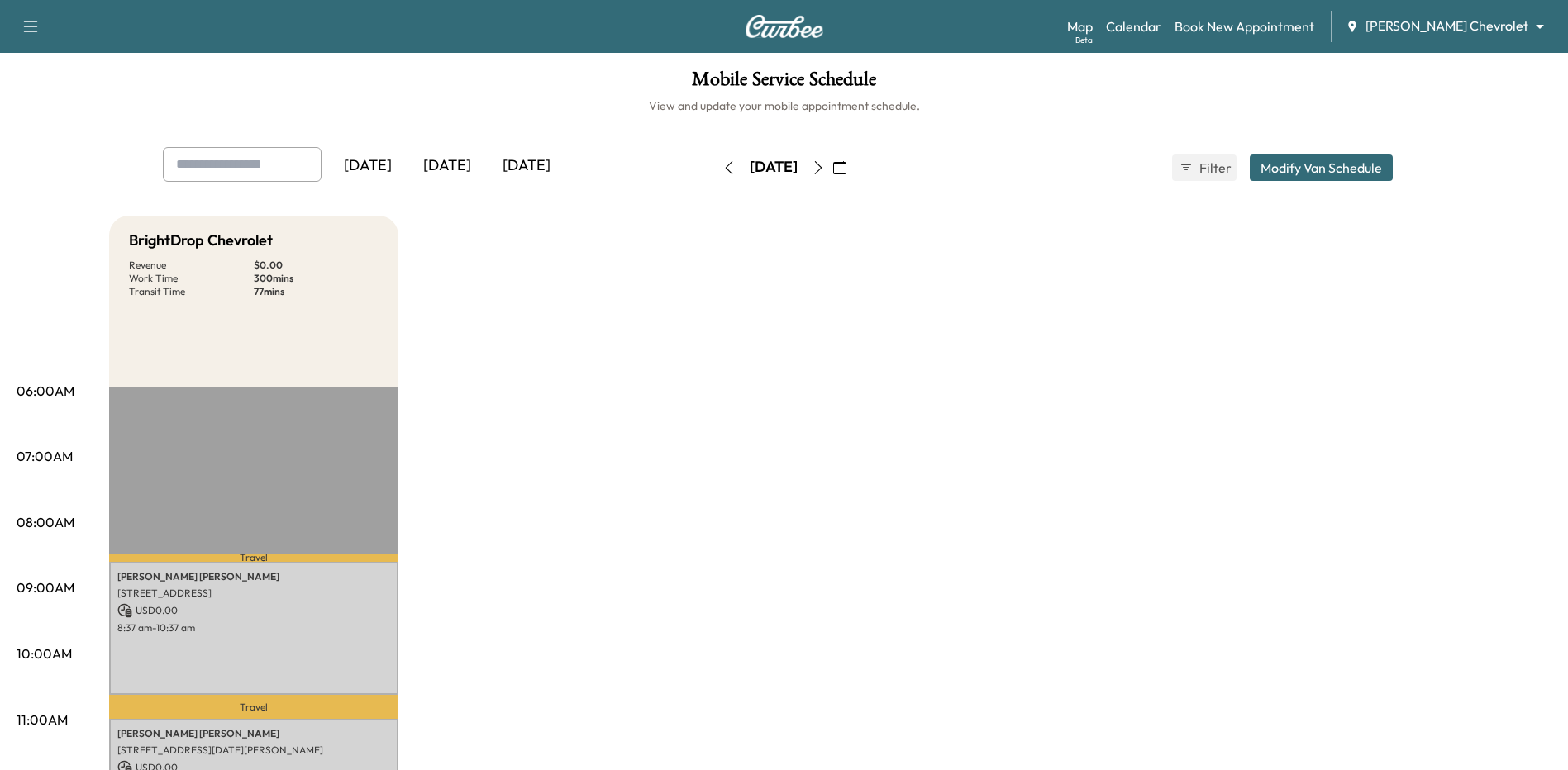
click at [826, 163] on icon "button" at bounding box center [819, 168] width 13 height 13
